Goal: Task Accomplishment & Management: Use online tool/utility

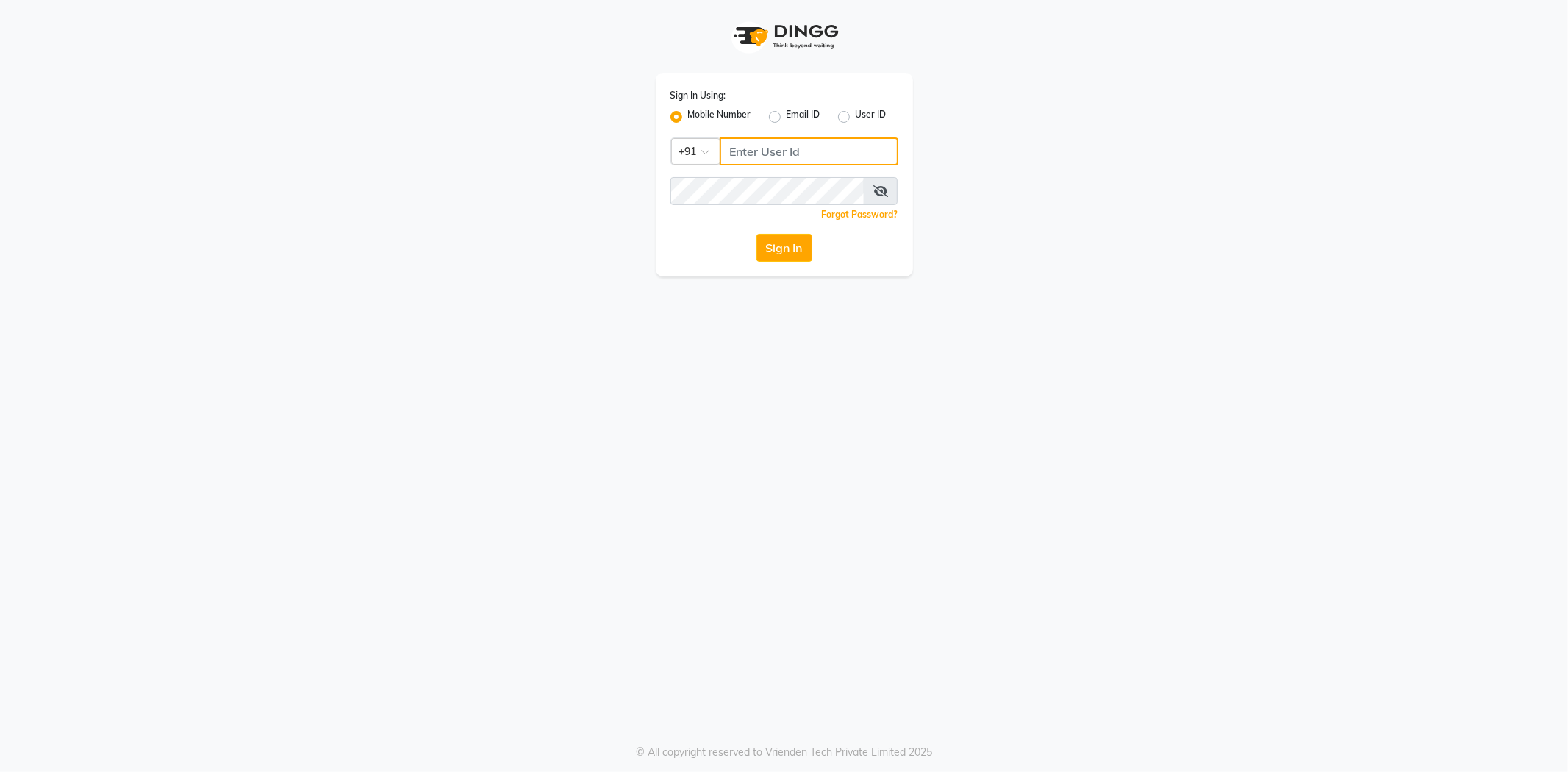
click at [735, 152] on input "Username" at bounding box center [809, 152] width 178 height 28
type input "7989113914"
click at [796, 256] on button "Sign In" at bounding box center [784, 248] width 56 height 28
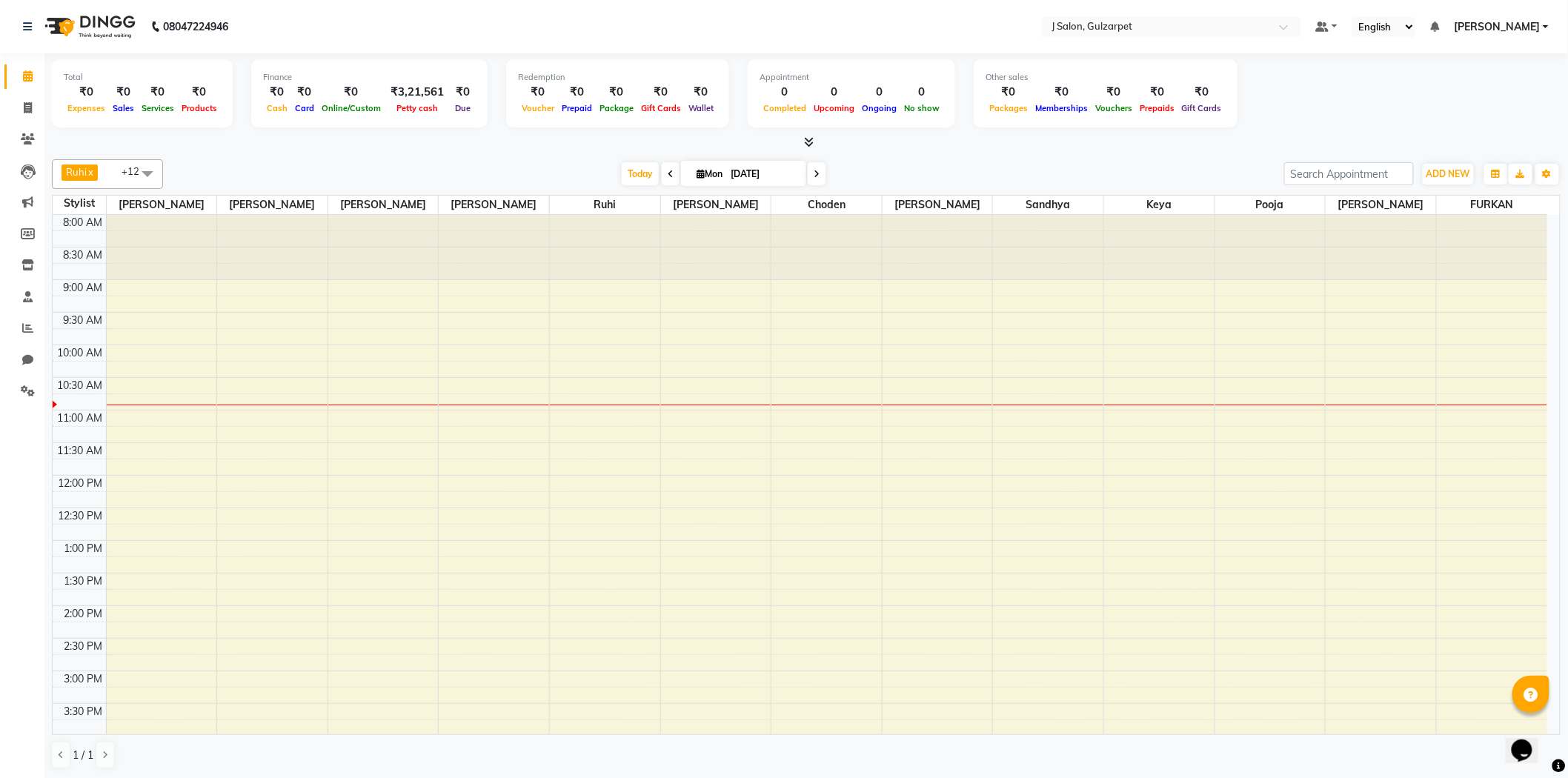
click at [1160, 274] on div at bounding box center [1158, 247] width 110 height 65
